Goal: Task Accomplishment & Management: Manage account settings

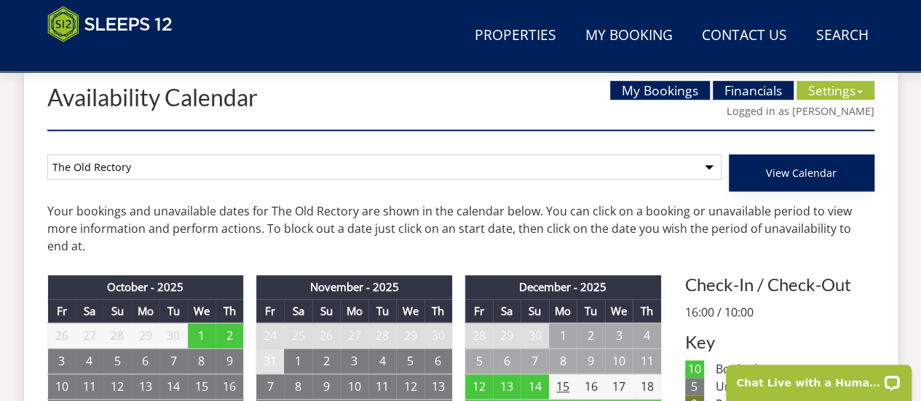
scroll to position [561, 0]
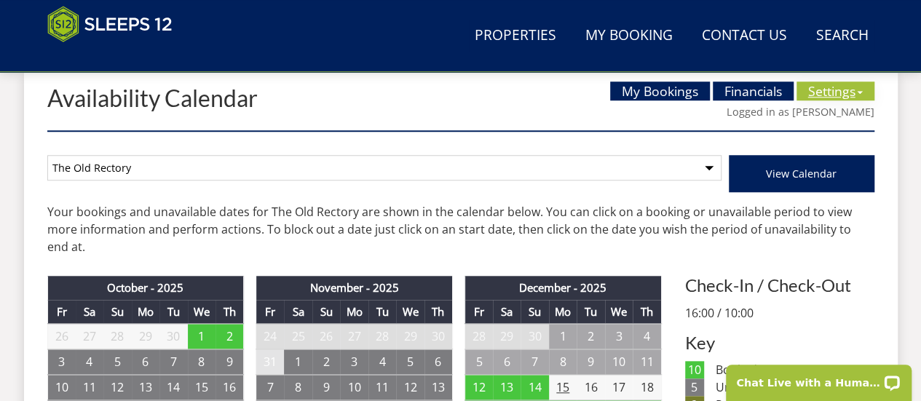
click at [832, 90] on link "Settings" at bounding box center [836, 91] width 78 height 19
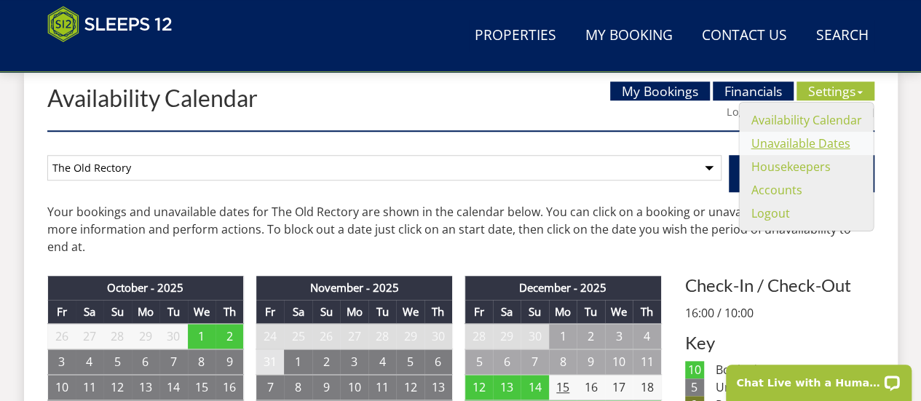
click at [810, 150] on link "Unavailable Dates" at bounding box center [800, 143] width 99 height 16
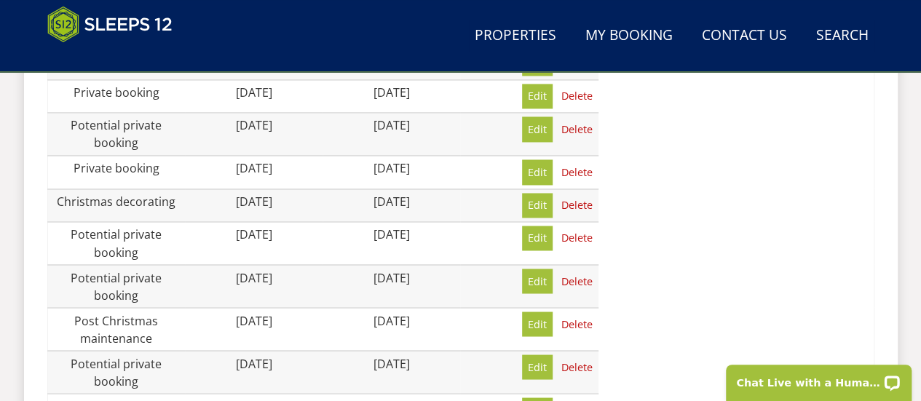
scroll to position [1137, 0]
click at [571, 226] on link "Delete" at bounding box center [577, 238] width 43 height 25
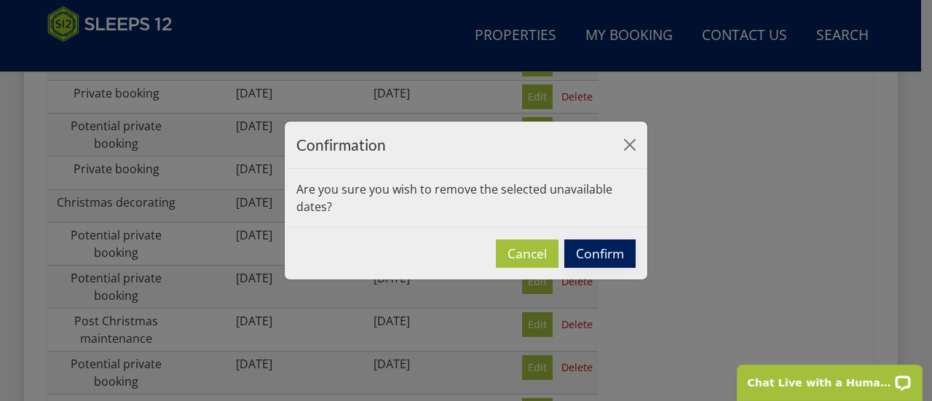
click at [597, 254] on button "Confirm" at bounding box center [599, 254] width 71 height 28
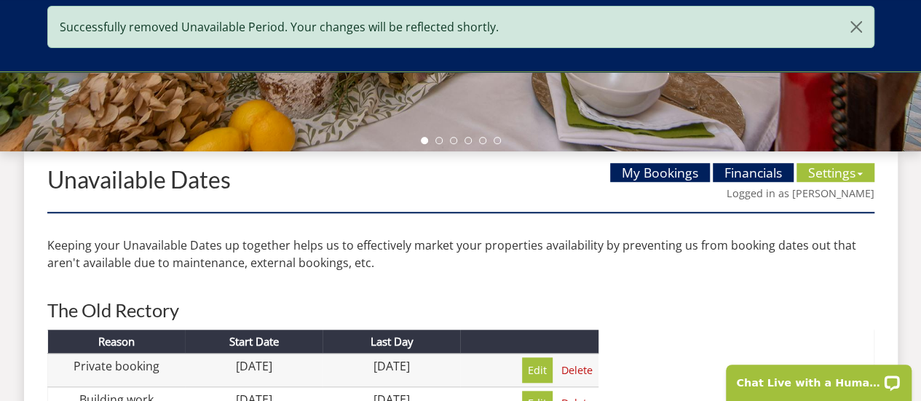
scroll to position [455, 0]
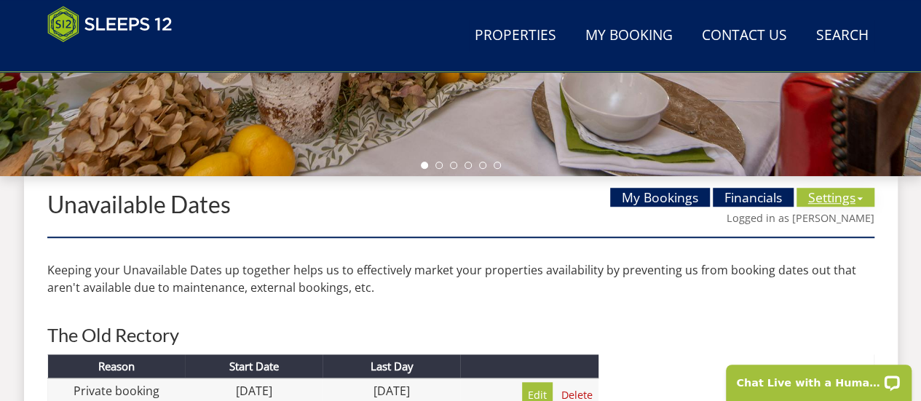
click at [836, 196] on link "Settings" at bounding box center [836, 197] width 78 height 19
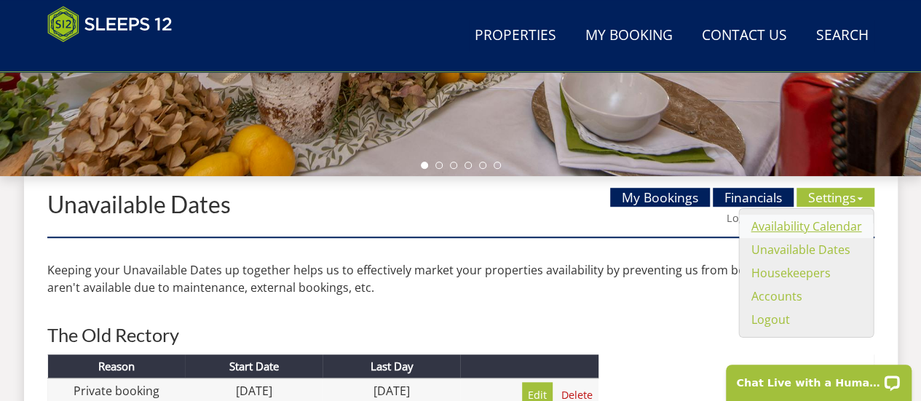
click at [800, 224] on link "Availability Calendar" at bounding box center [806, 226] width 111 height 16
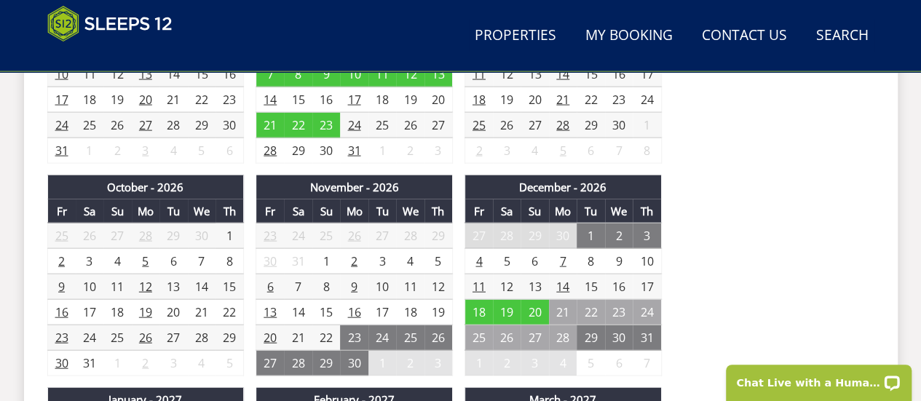
scroll to position [1586, 0]
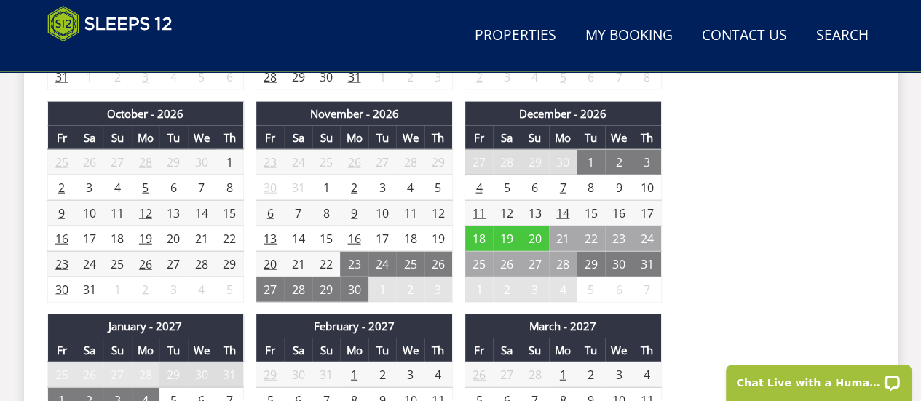
drag, startPoint x: 485, startPoint y: 337, endPoint x: 808, endPoint y: 220, distance: 343.9
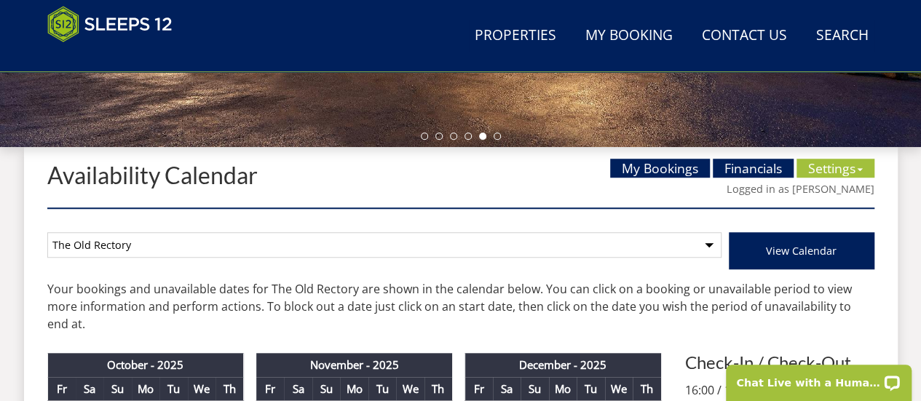
scroll to position [487, 0]
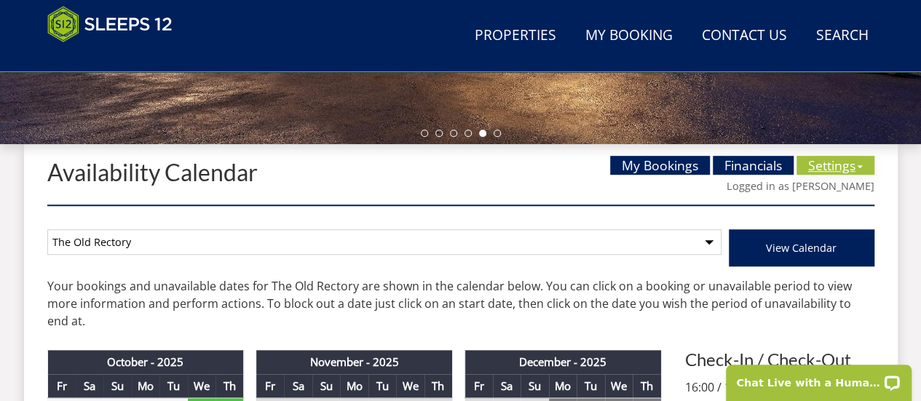
click at [843, 168] on link "Settings" at bounding box center [836, 165] width 78 height 19
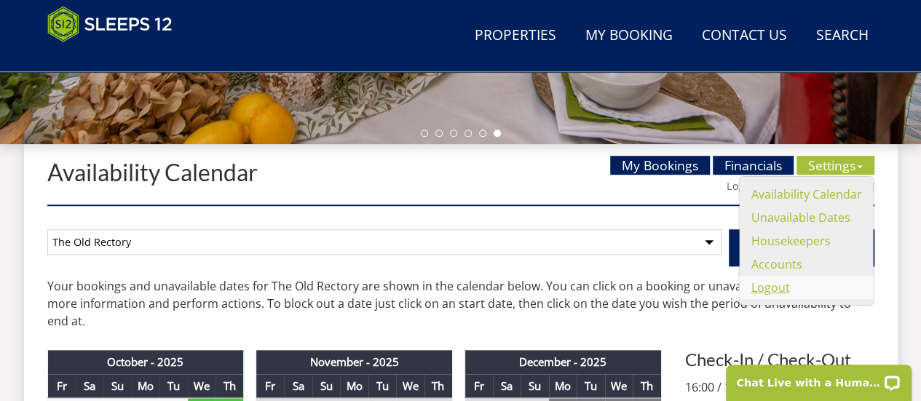
click at [779, 291] on link "Logout" at bounding box center [770, 288] width 39 height 16
